Goal: Book appointment/travel/reservation

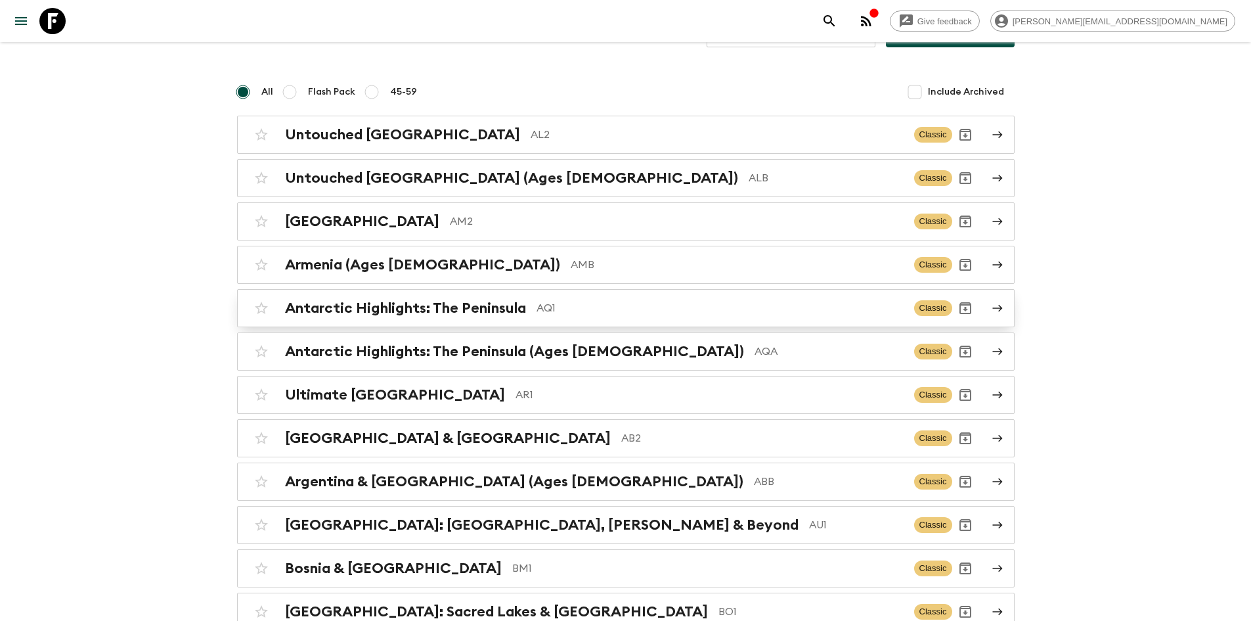
scroll to position [78, 0]
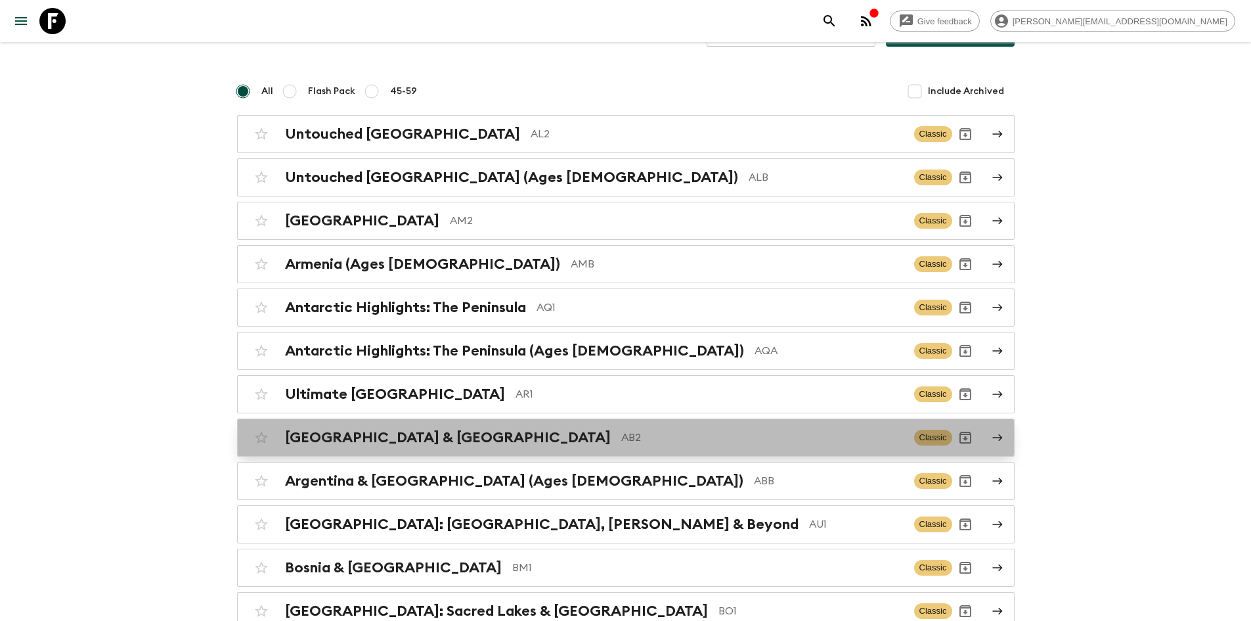
click at [436, 445] on div "Argentina & [GEOGRAPHIC_DATA] AB2" at bounding box center [594, 437] width 619 height 17
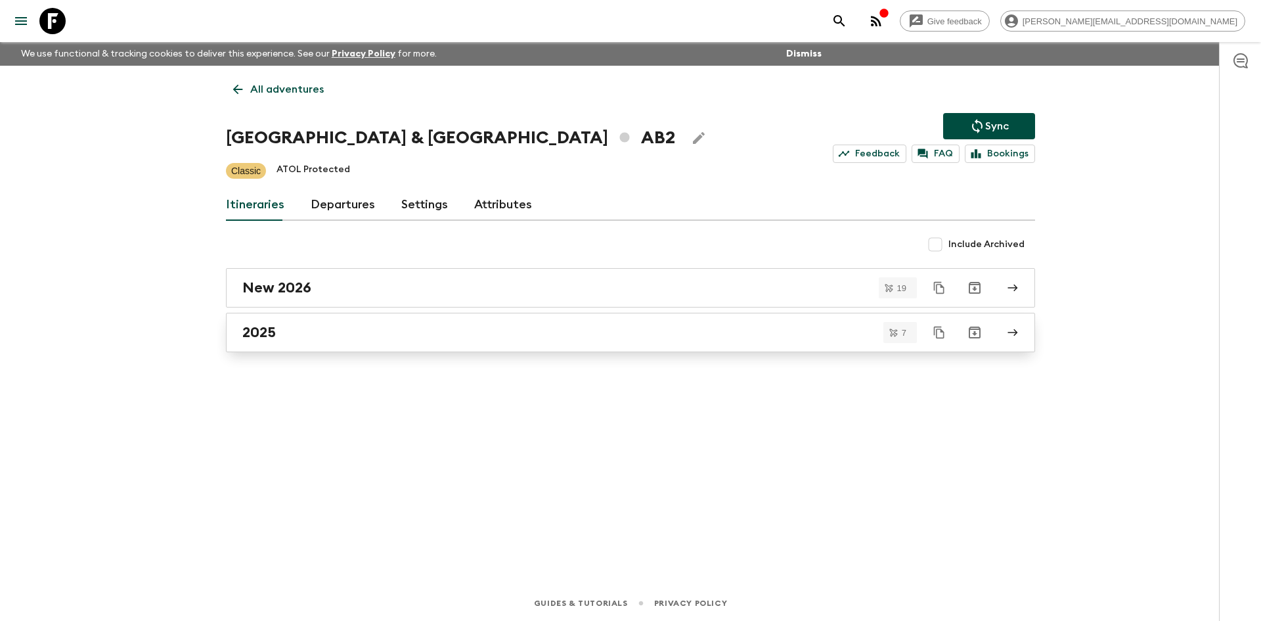
click at [281, 342] on link "2025" at bounding box center [630, 332] width 809 height 39
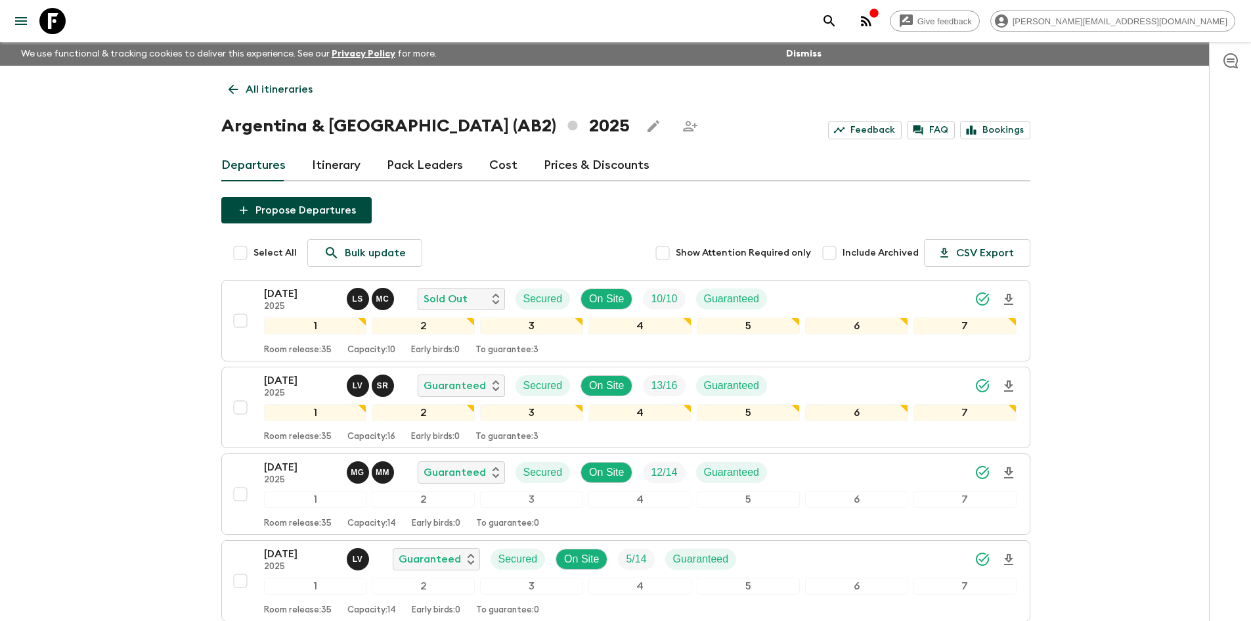
click at [233, 89] on icon at bounding box center [233, 90] width 10 height 10
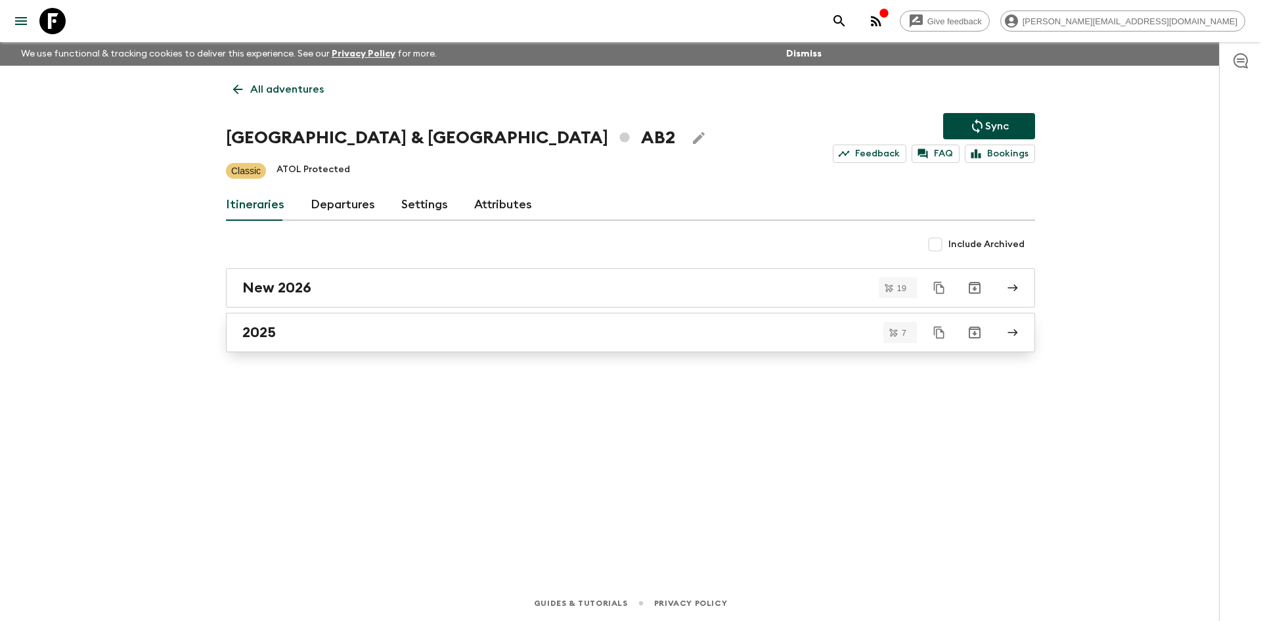
click at [284, 330] on div "2025" at bounding box center [618, 332] width 752 height 17
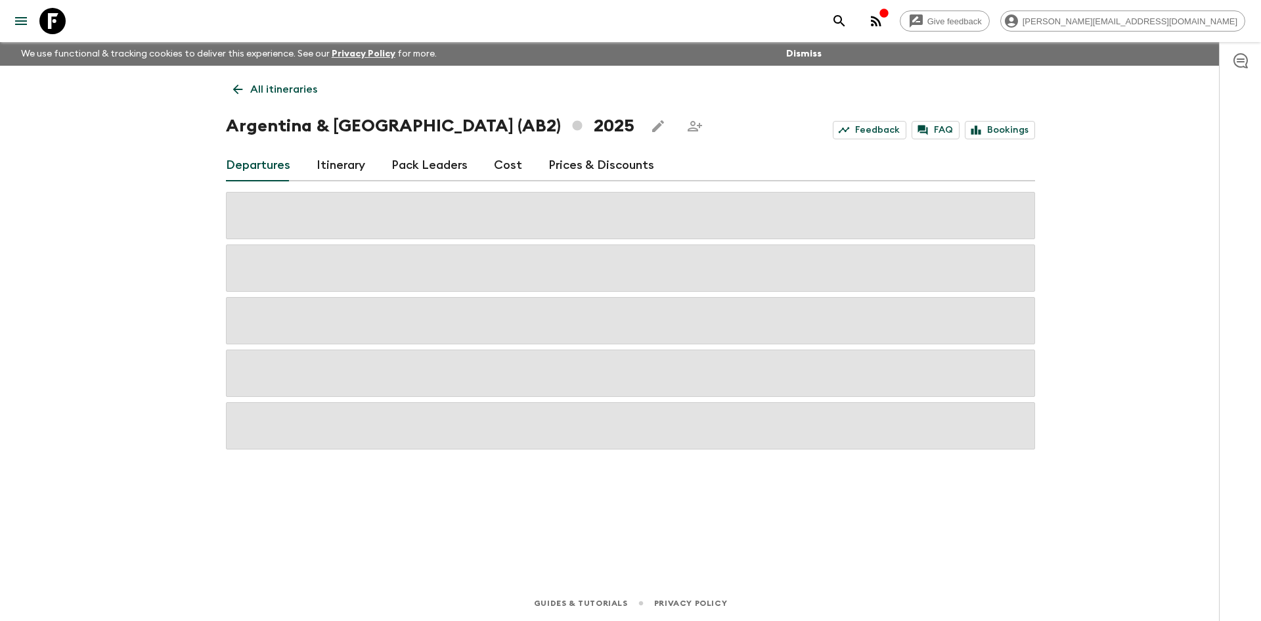
click at [244, 75] on div "All itineraries [GEOGRAPHIC_DATA] & [GEOGRAPHIC_DATA] (AB2) 2025 Feedback FAQ B…" at bounding box center [630, 307] width 841 height 483
click at [242, 81] on link "All itineraries" at bounding box center [275, 89] width 99 height 26
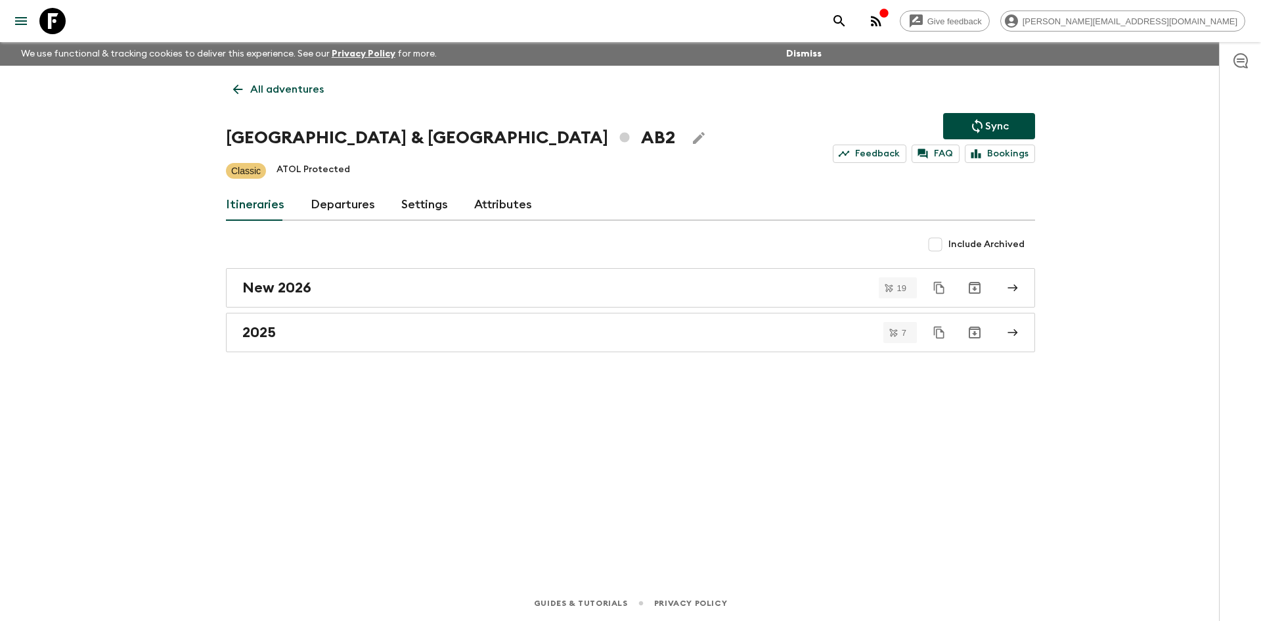
click at [245, 83] on link "All adventures" at bounding box center [278, 89] width 105 height 26
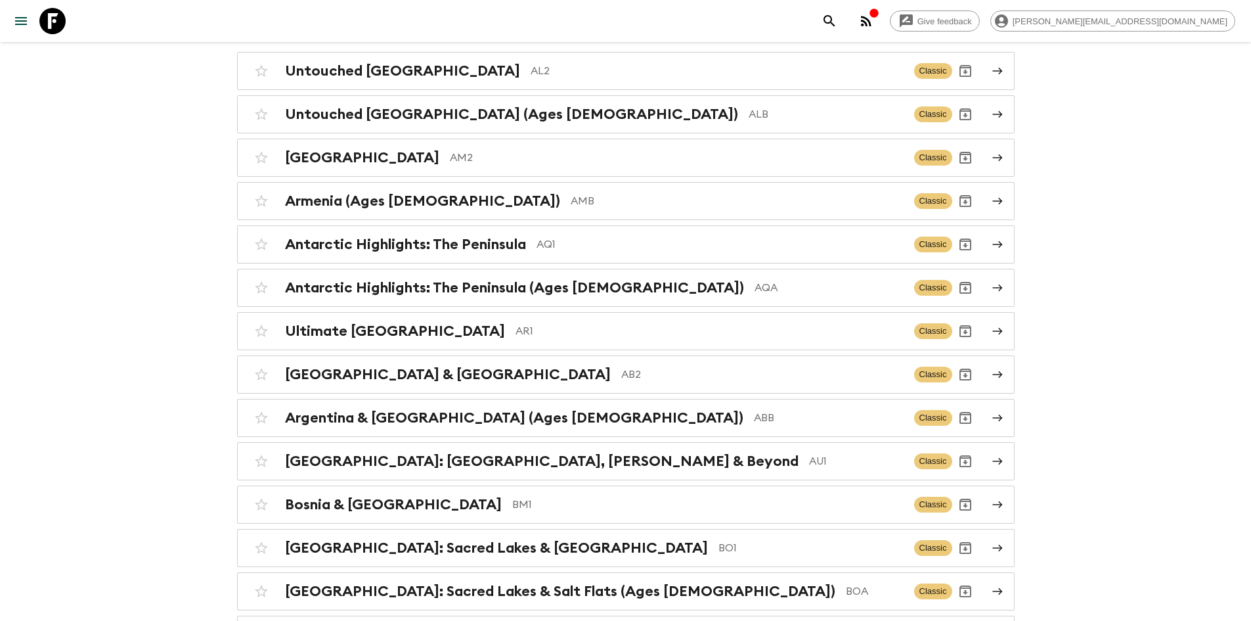
scroll to position [158, 0]
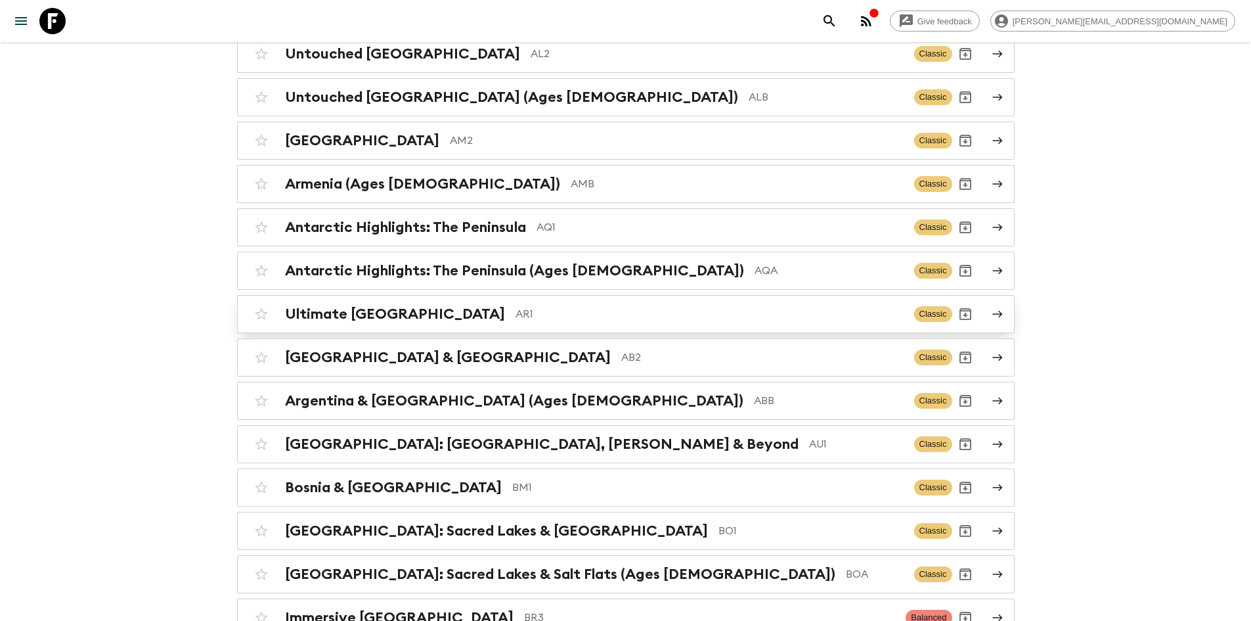
click at [394, 314] on h2 "Ultimate [GEOGRAPHIC_DATA]" at bounding box center [395, 313] width 220 height 17
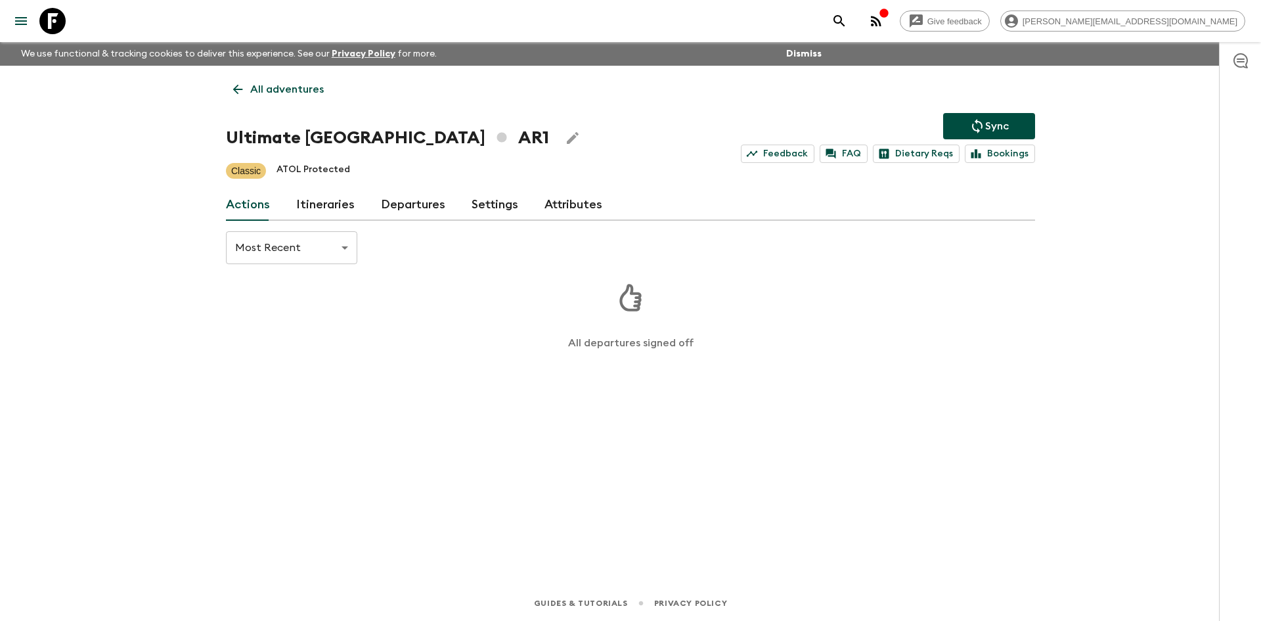
click at [395, 201] on link "Departures" at bounding box center [413, 205] width 64 height 32
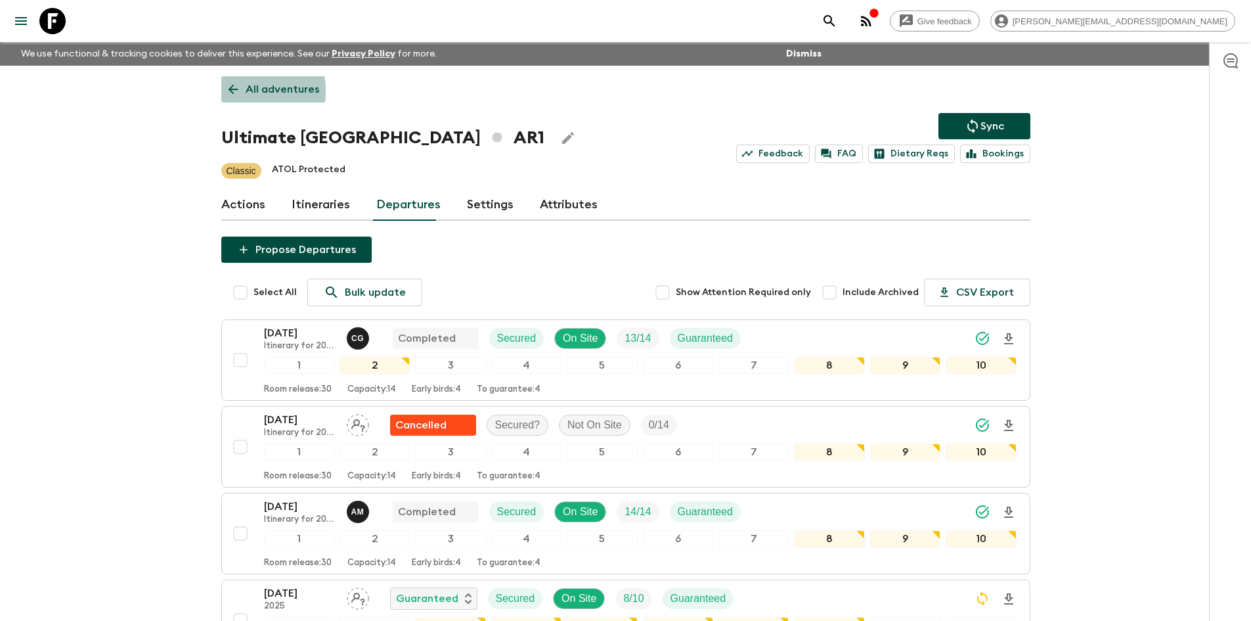
click at [235, 91] on icon at bounding box center [233, 89] width 14 height 14
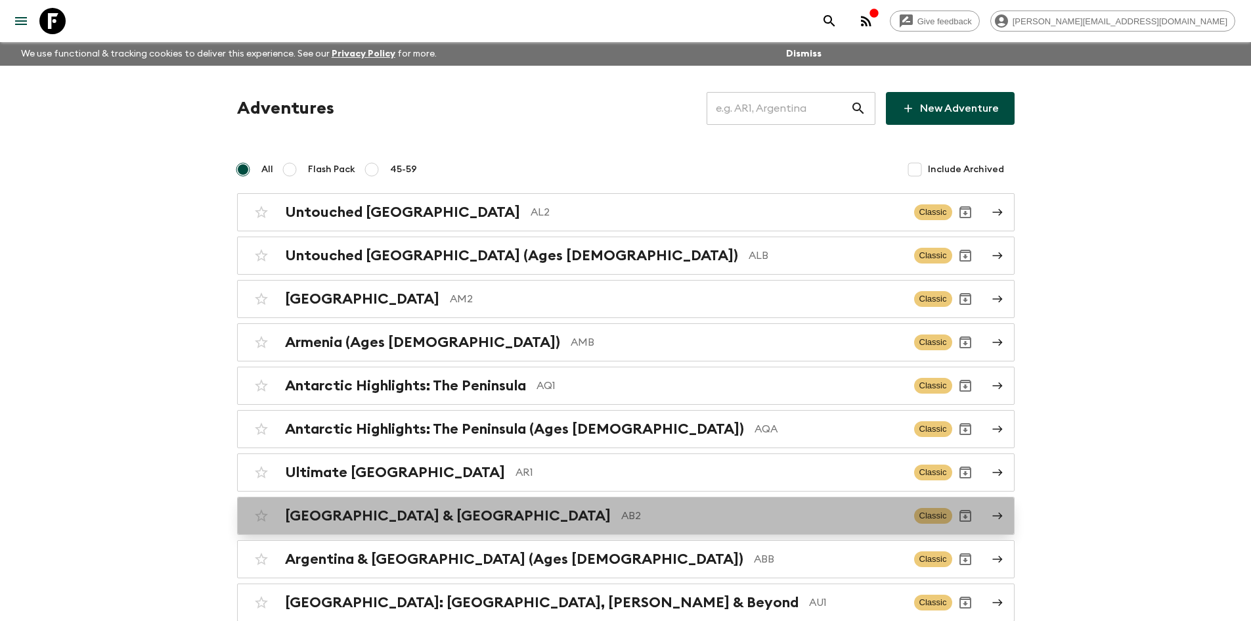
click at [621, 517] on p "AB2" at bounding box center [762, 516] width 282 height 16
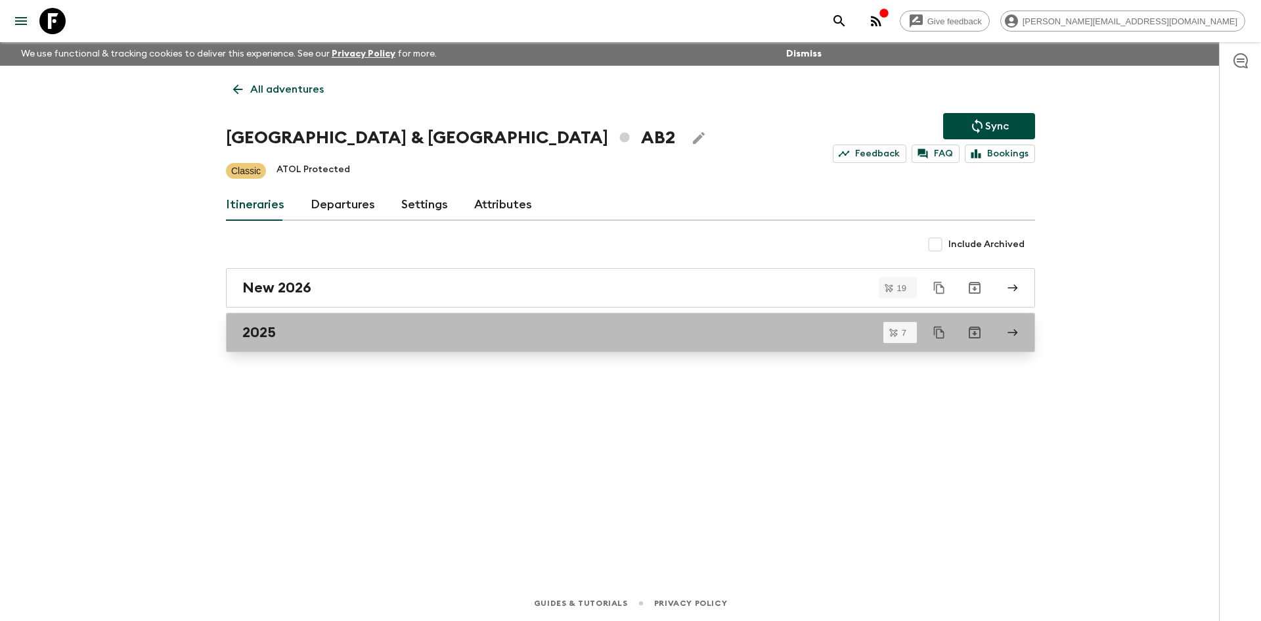
click at [339, 338] on div "2025" at bounding box center [618, 332] width 752 height 17
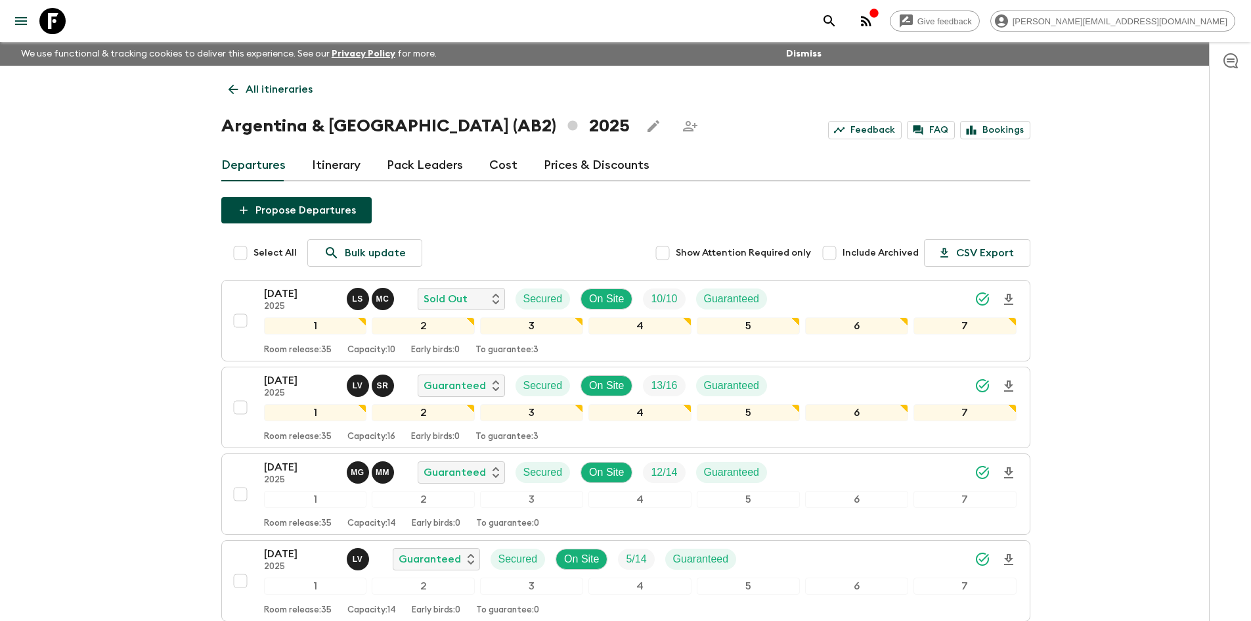
click at [229, 87] on icon at bounding box center [233, 89] width 14 height 14
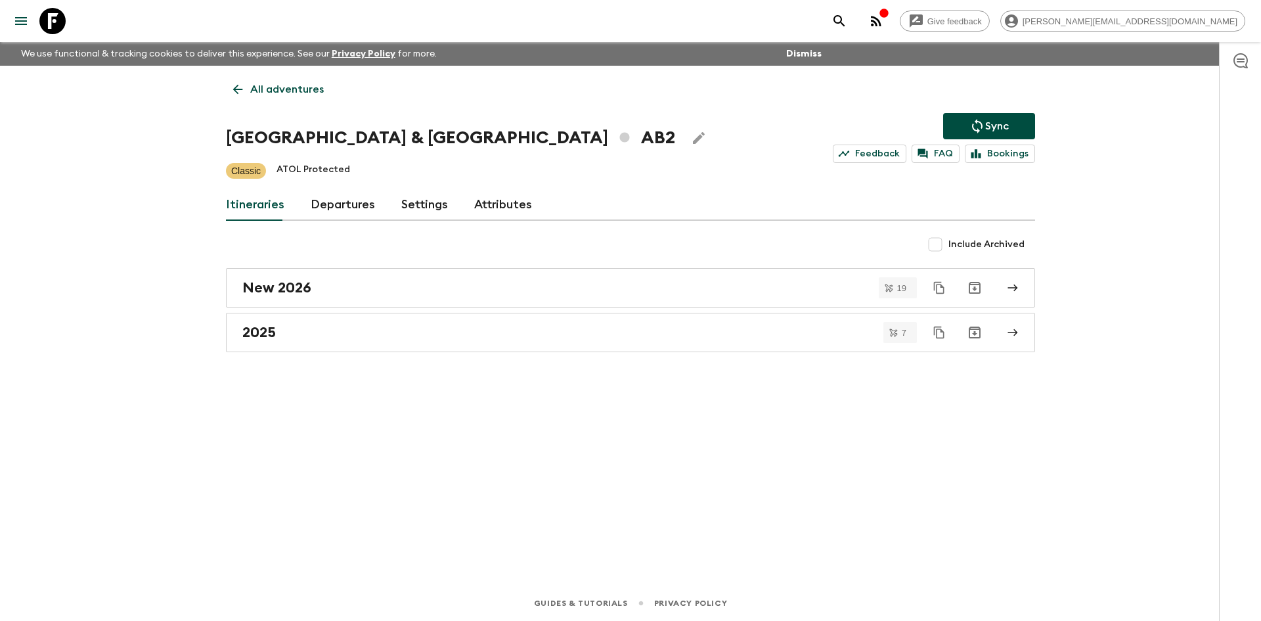
click at [238, 82] on icon at bounding box center [238, 89] width 14 height 14
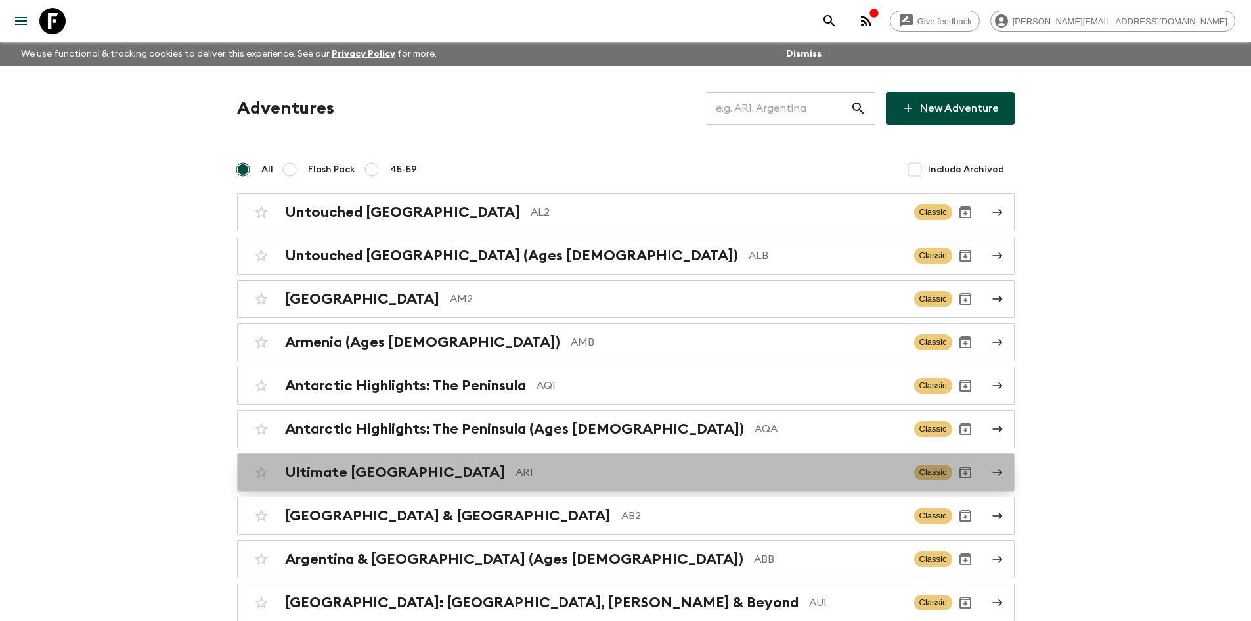
click at [453, 482] on div "Ultimate Argentina AR1 Classic" at bounding box center [600, 472] width 704 height 26
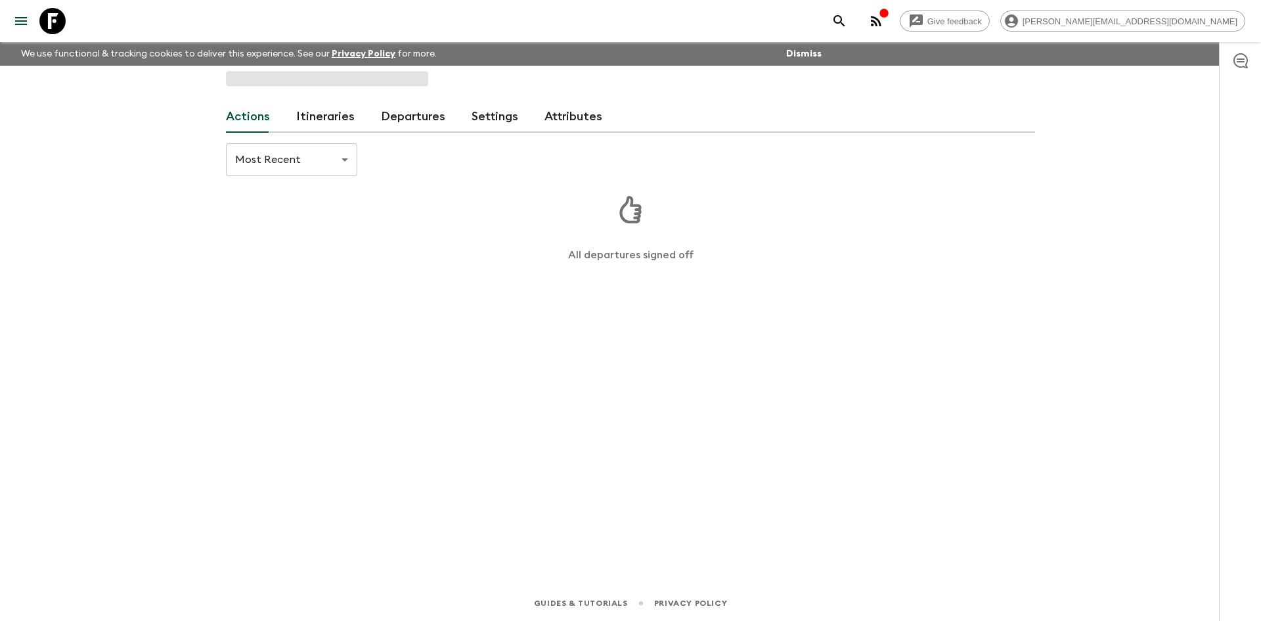
click at [390, 112] on link "Departures" at bounding box center [413, 117] width 64 height 32
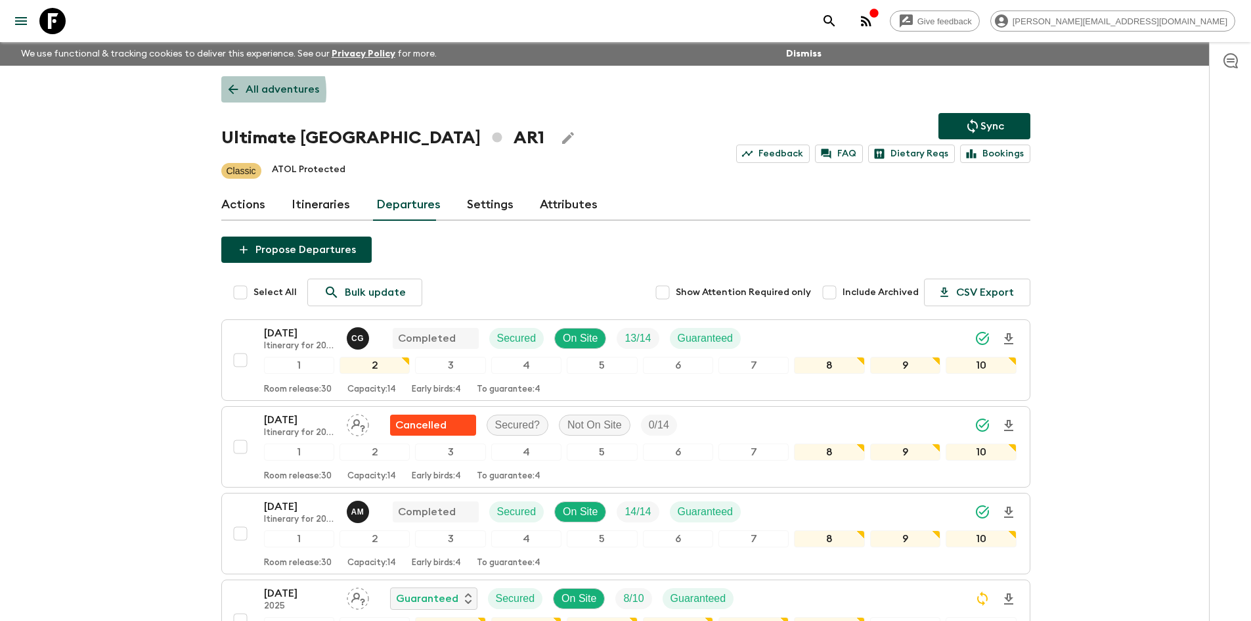
click at [233, 92] on icon at bounding box center [233, 89] width 14 height 14
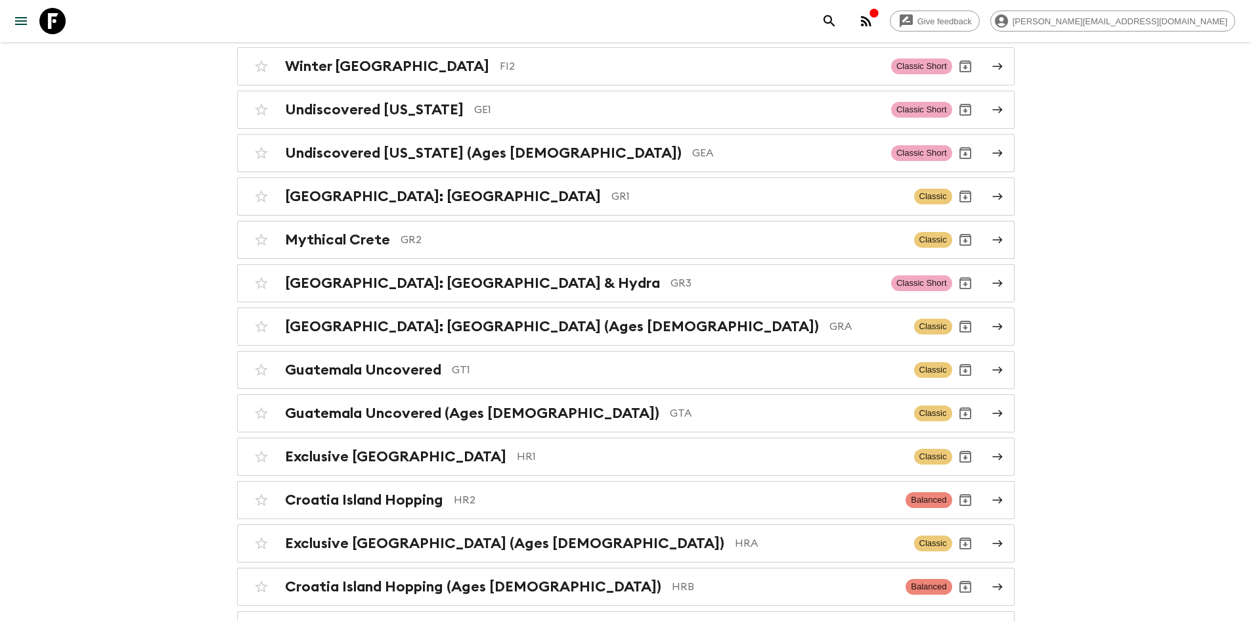
scroll to position [1889, 0]
click at [502, 105] on p "GE1" at bounding box center [677, 109] width 407 height 16
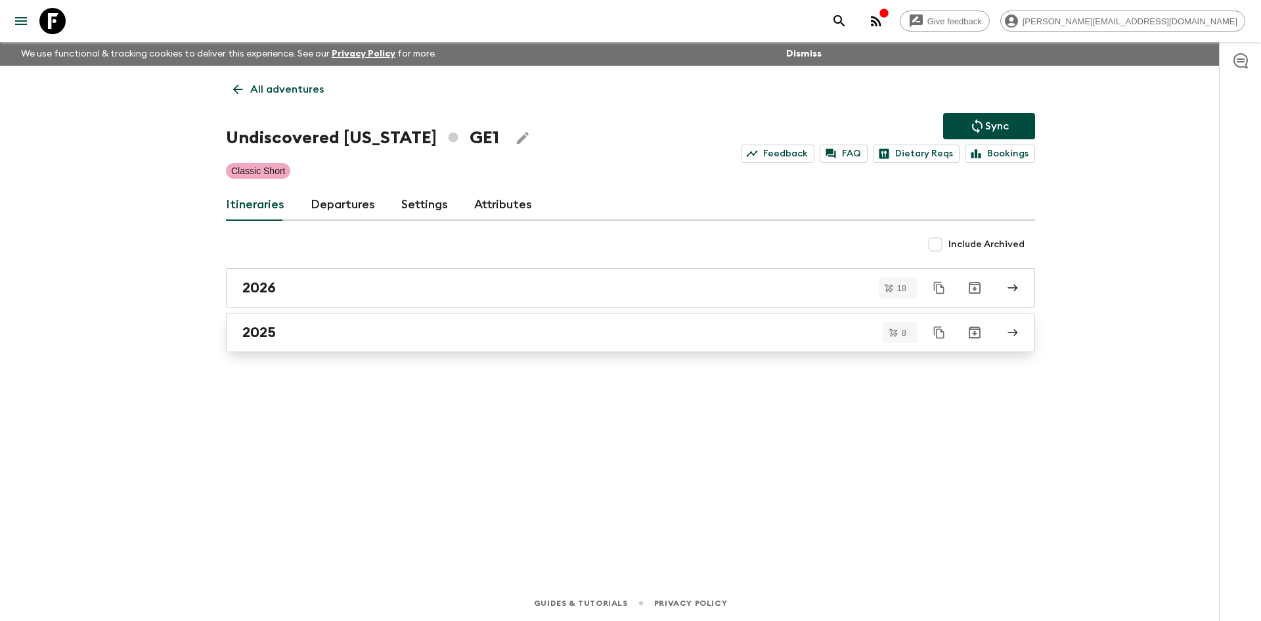
click at [286, 328] on div "2025" at bounding box center [618, 332] width 752 height 17
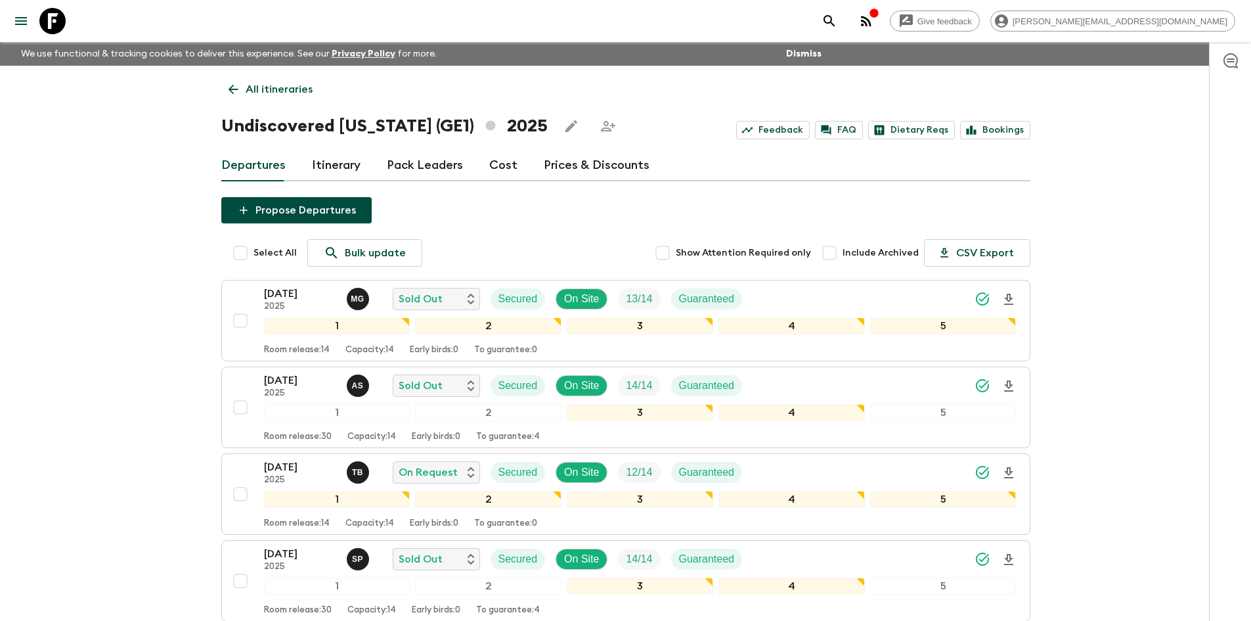
click at [237, 87] on icon at bounding box center [233, 89] width 14 height 14
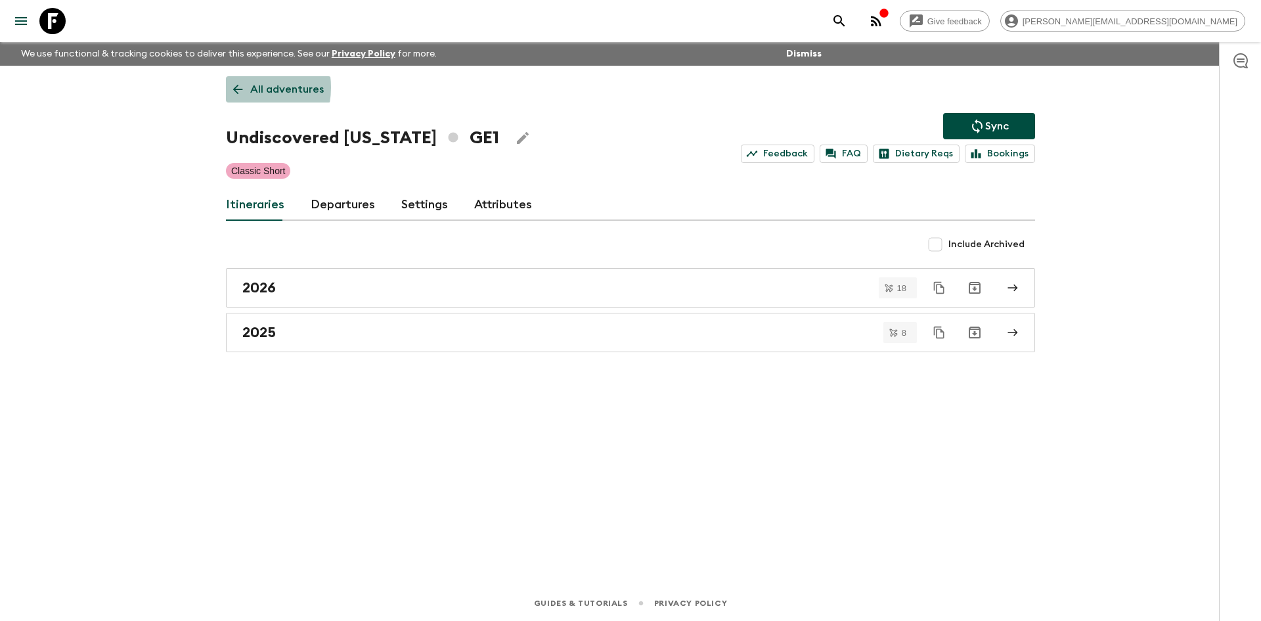
click at [237, 87] on icon at bounding box center [238, 89] width 14 height 14
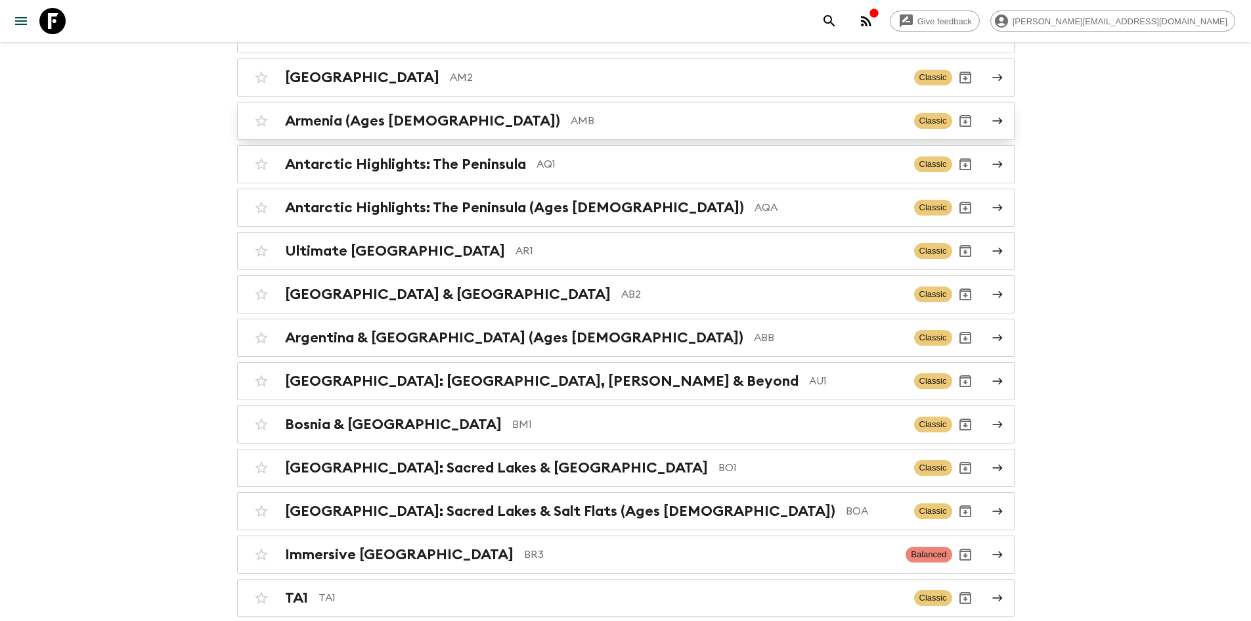
scroll to position [225, 0]
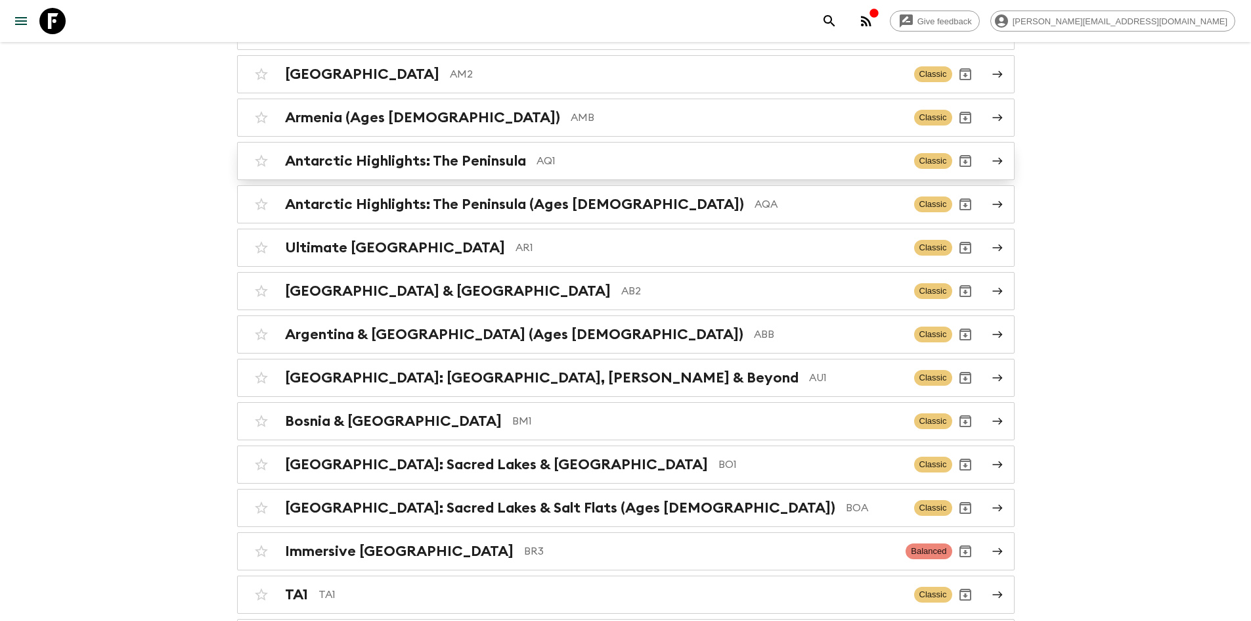
click at [510, 152] on h2 "Antarctic Highlights: The Peninsula" at bounding box center [405, 160] width 241 height 17
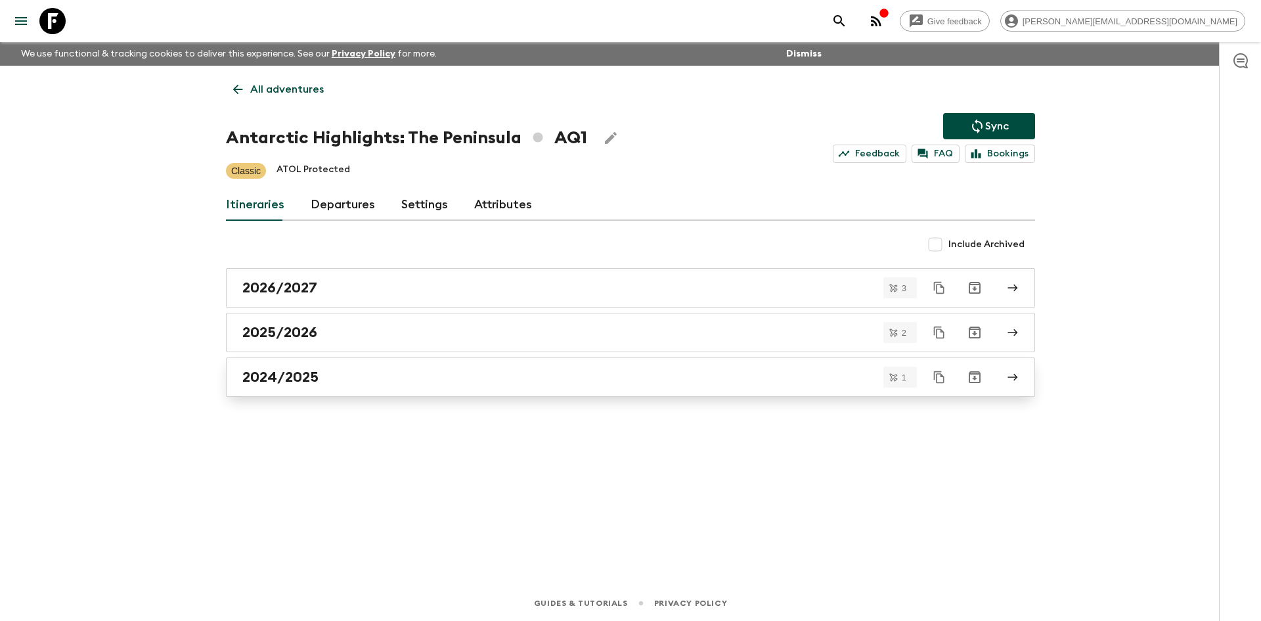
click at [264, 378] on h2 "2024/2025" at bounding box center [280, 377] width 76 height 17
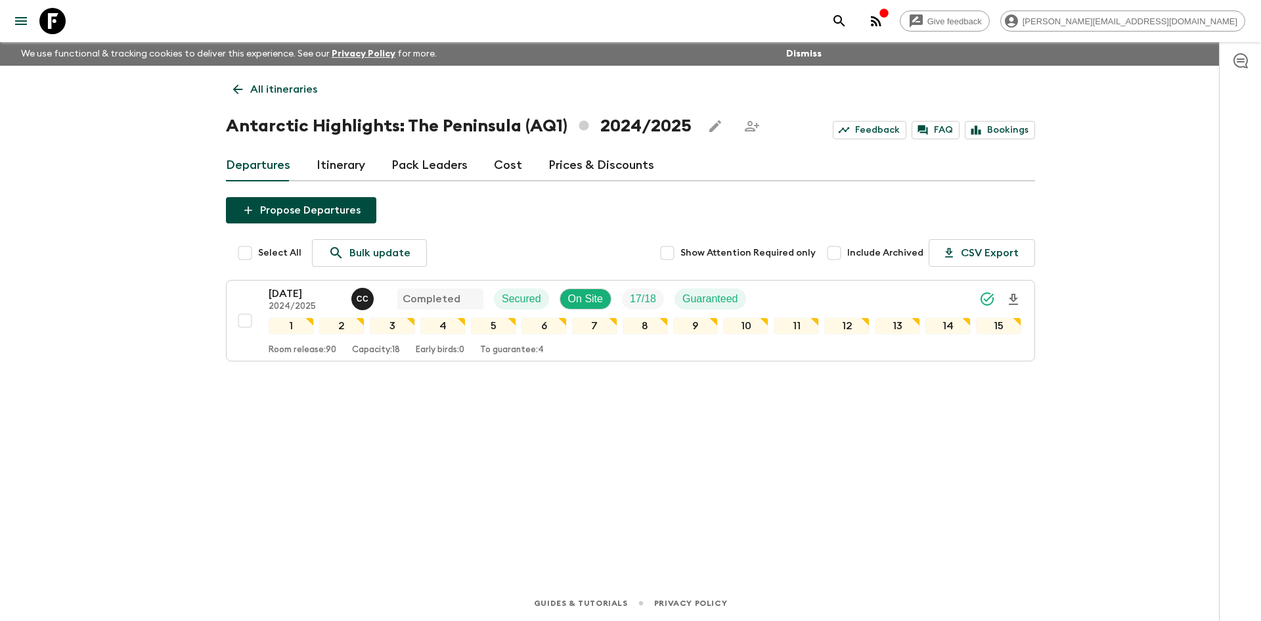
click at [240, 94] on icon at bounding box center [238, 89] width 14 height 14
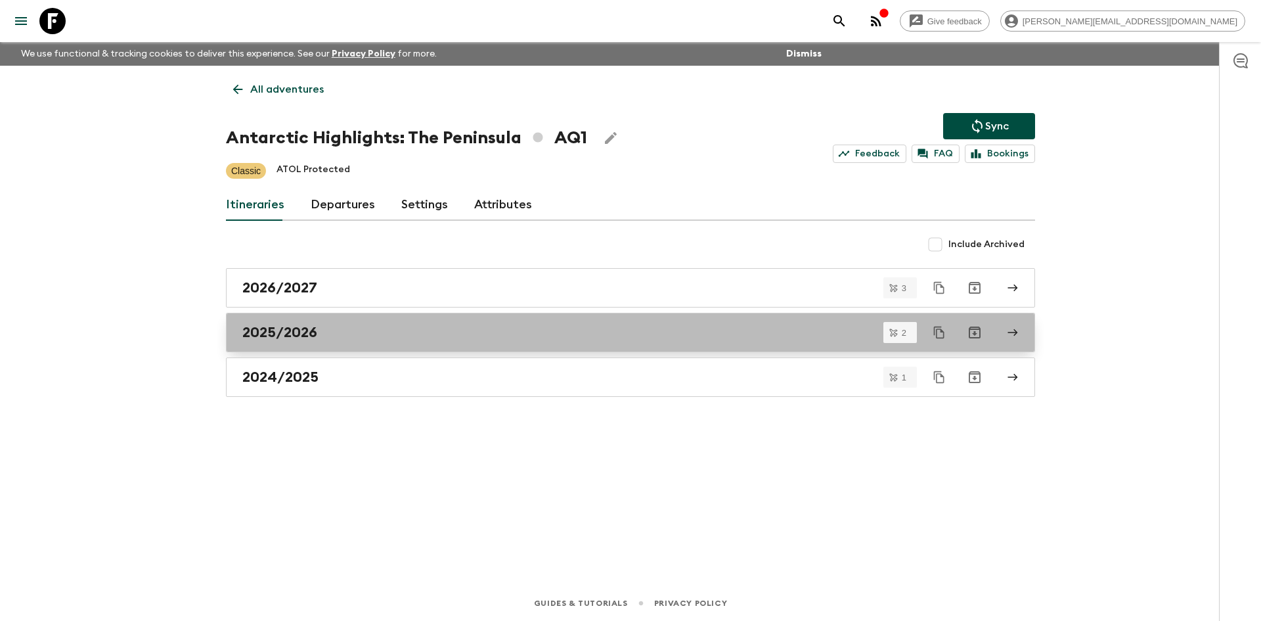
click at [314, 335] on h2 "2025/2026" at bounding box center [279, 332] width 75 height 17
